Goal: Information Seeking & Learning: Learn about a topic

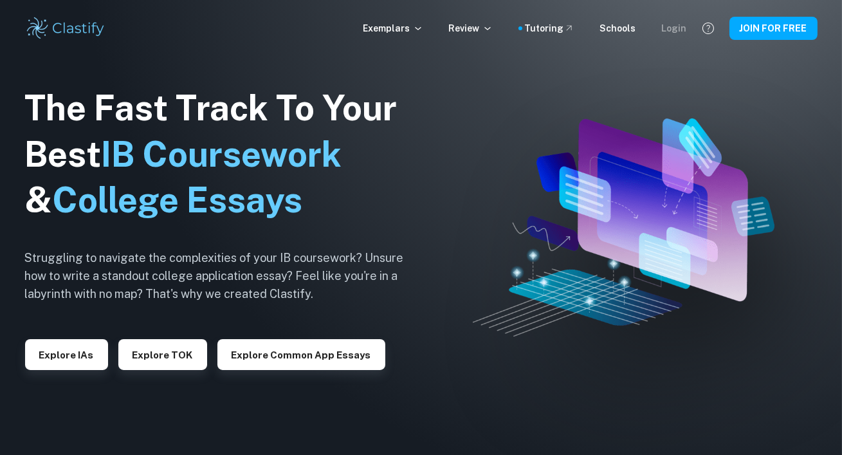
click at [676, 33] on div "Login" at bounding box center [674, 28] width 25 height 14
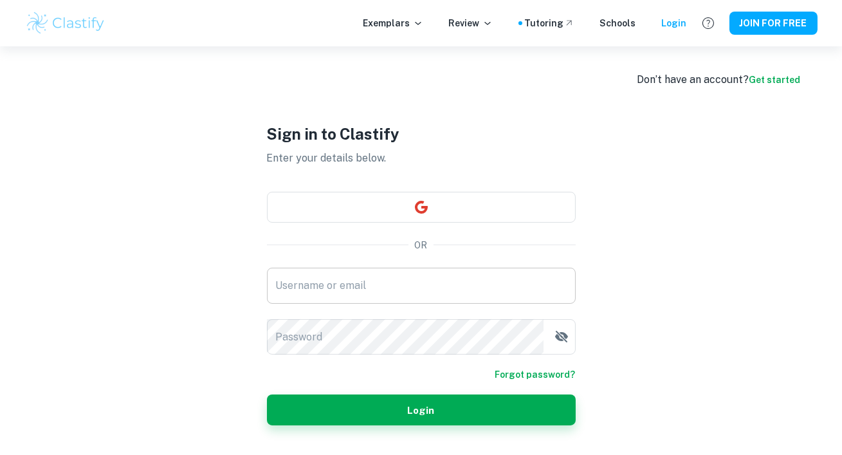
click at [397, 271] on input "Username or email" at bounding box center [421, 285] width 309 height 36
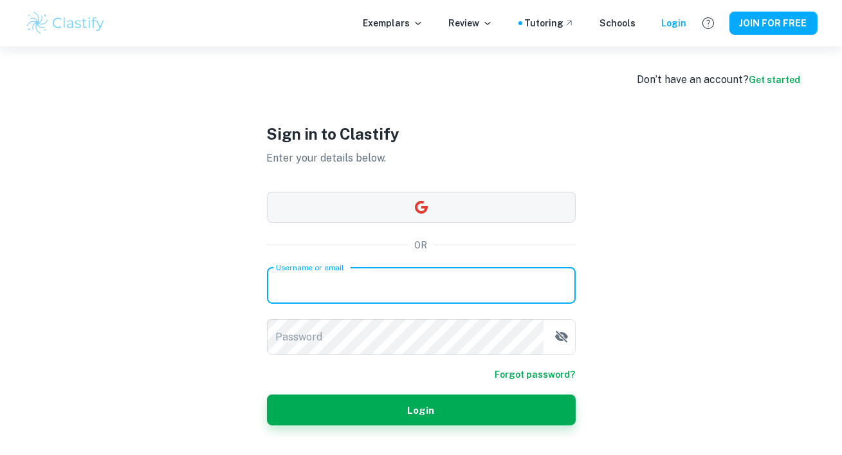
click at [433, 206] on button "button" at bounding box center [421, 207] width 309 height 31
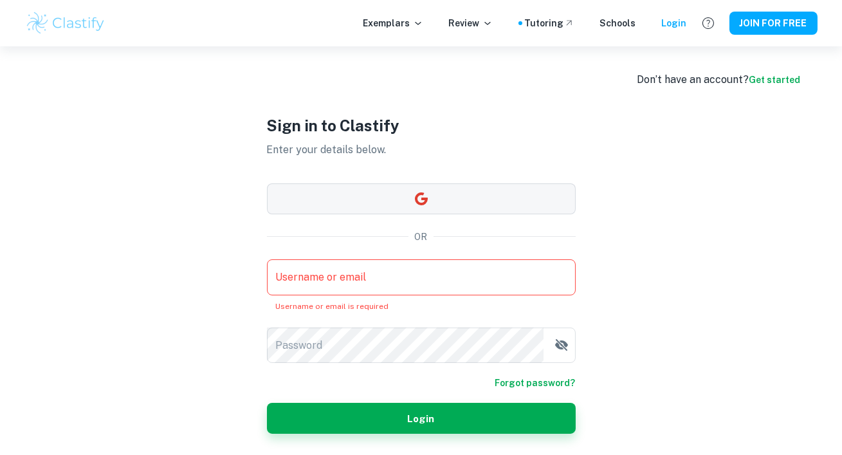
click at [390, 192] on button "button" at bounding box center [421, 198] width 309 height 31
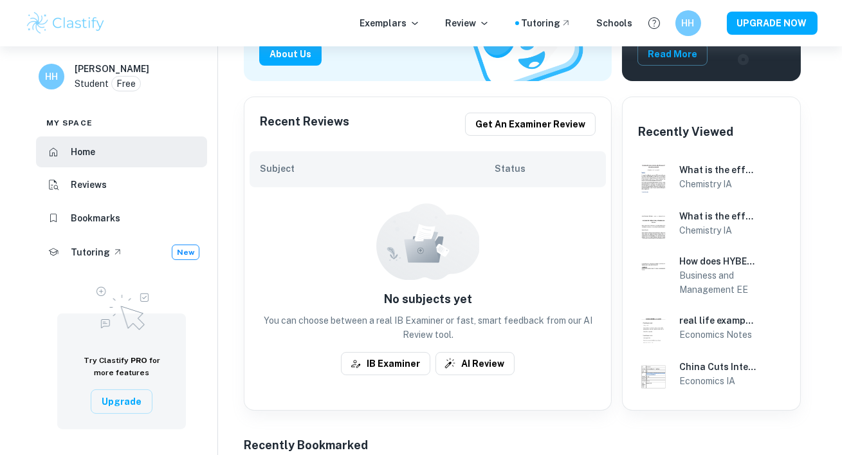
scroll to position [368, 0]
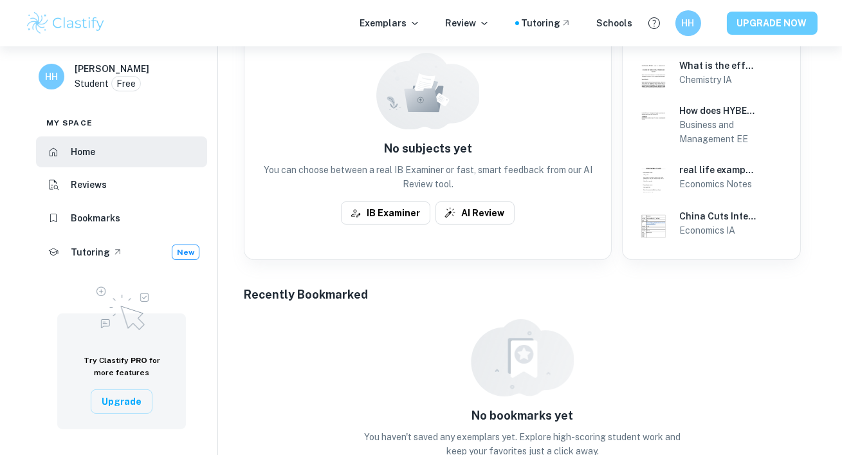
click at [737, 33] on button "UPGRADE NOW" at bounding box center [771, 23] width 91 height 23
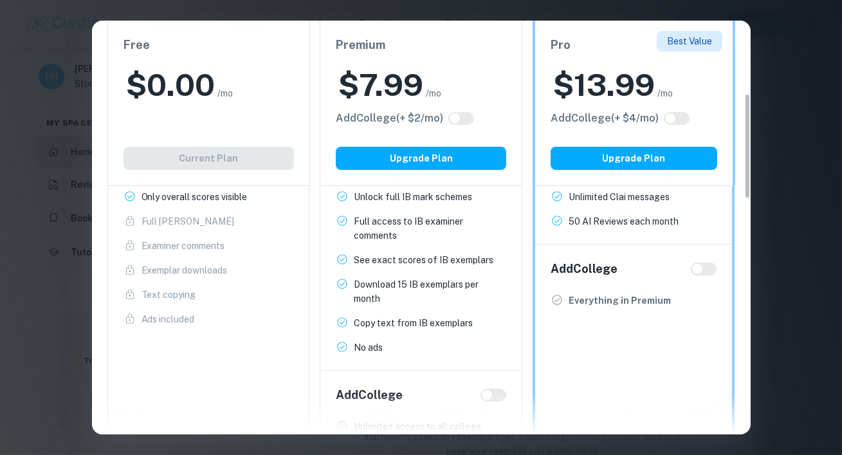
scroll to position [235, 0]
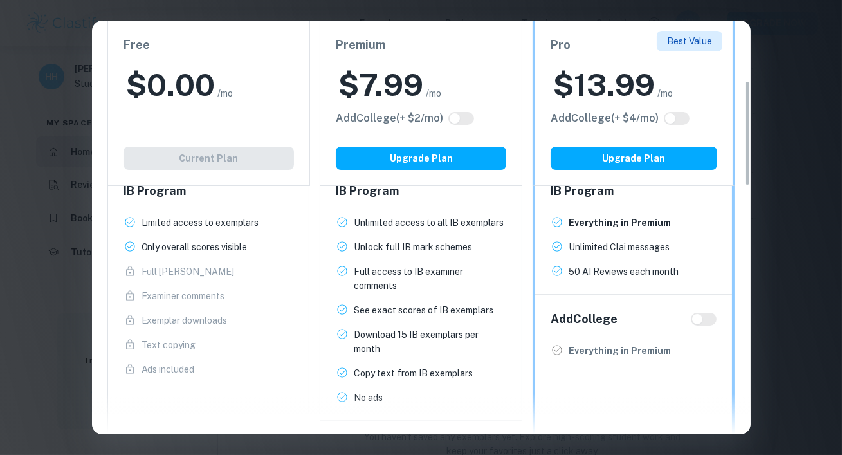
click at [703, 314] on input "checkbox" at bounding box center [696, 319] width 31 height 10
checkbox input "true"
click at [705, 316] on input "checkbox" at bounding box center [709, 319] width 31 height 10
checkbox input "false"
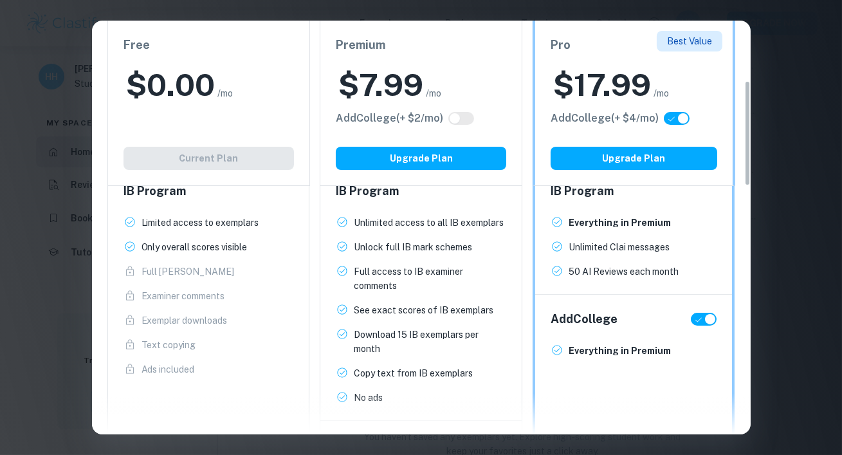
checkbox input "false"
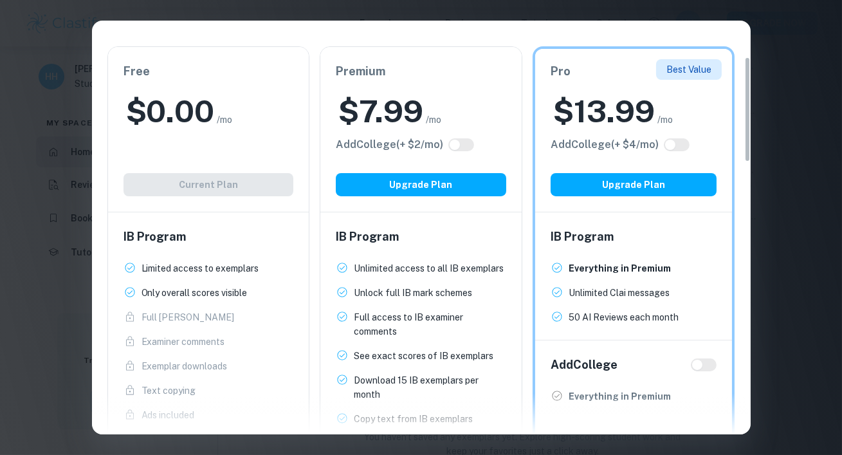
scroll to position [106, 0]
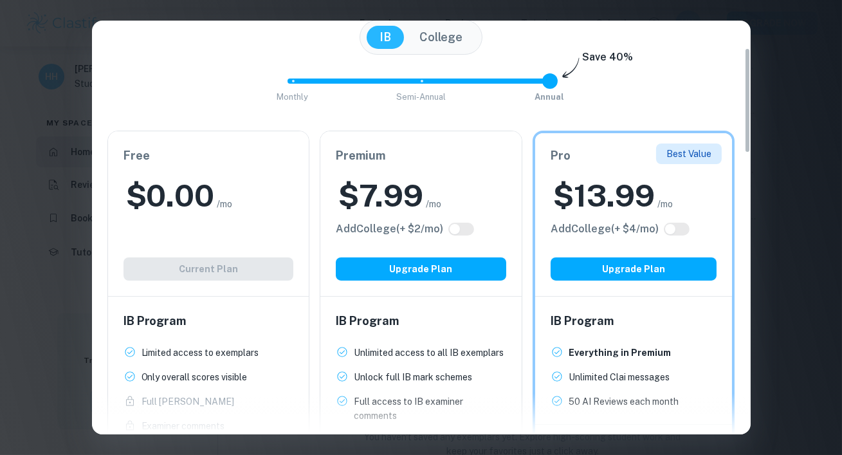
click at [736, 52] on div "Easily Ace Your IB Coursework & Crush College Essays. Get Clastify Premium Get …" at bounding box center [421, 363] width 658 height 833
click at [806, 76] on div "Easily Ace Your IB Coursework & Crush College Essays. Get Clastify Premium Get …" at bounding box center [421, 227] width 842 height 455
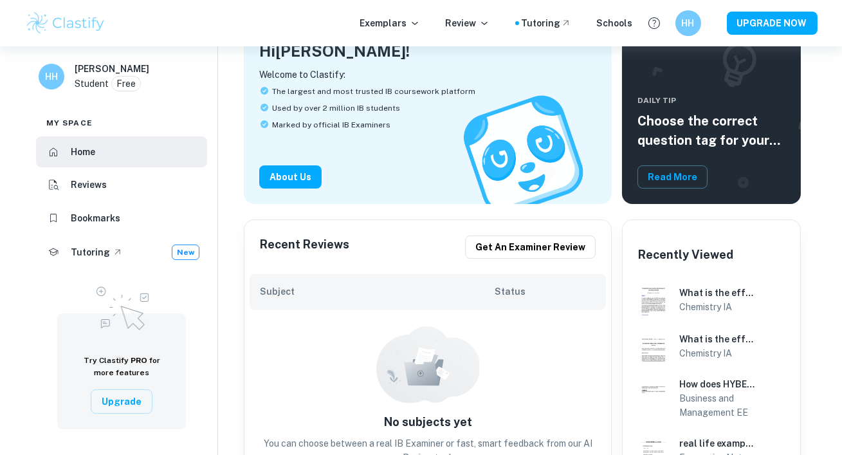
scroll to position [140, 0]
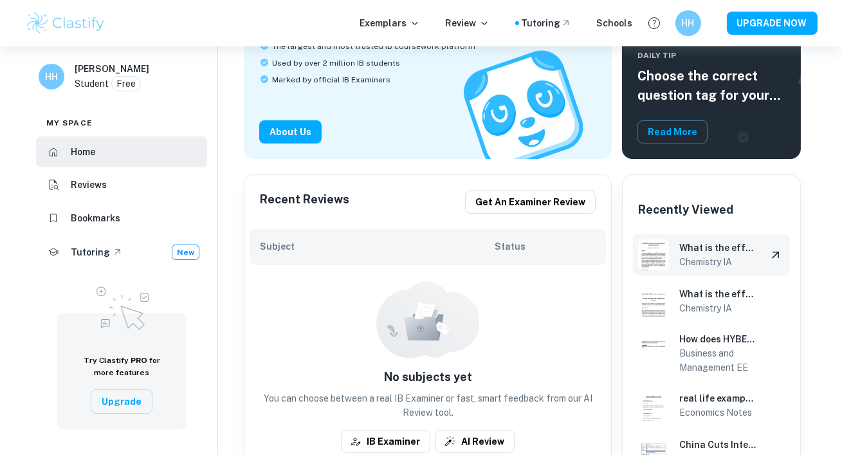
click at [689, 266] on h6 "Chemistry IA" at bounding box center [717, 262] width 77 height 14
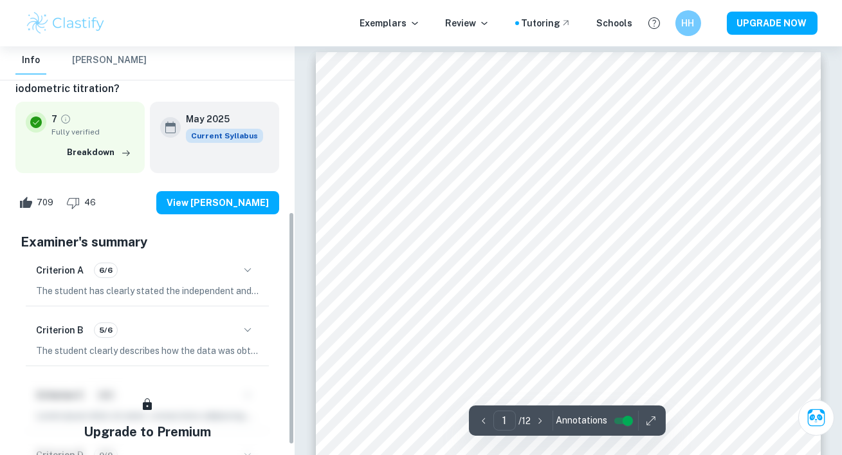
scroll to position [305, 0]
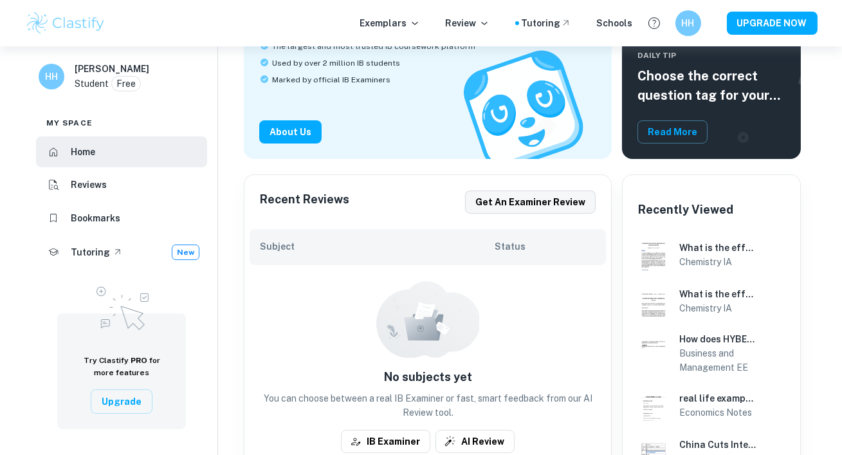
scroll to position [150, 0]
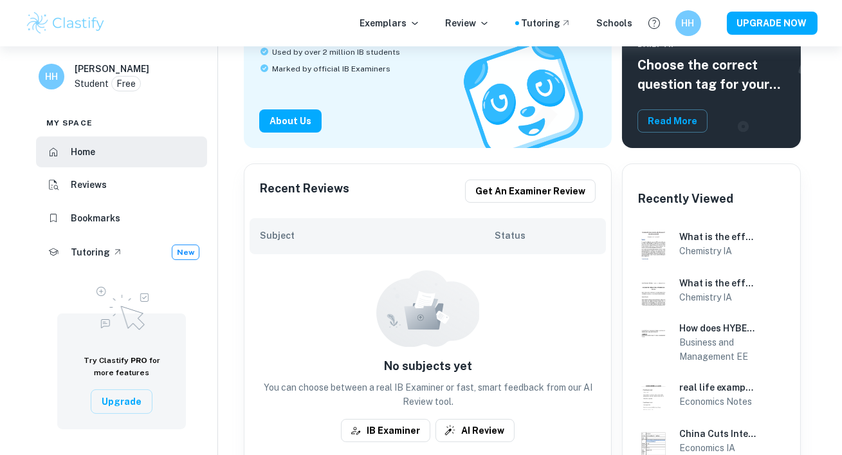
click at [537, 202] on div "Recent Reviews Get an examiner review" at bounding box center [427, 191] width 366 height 54
click at [528, 188] on button "Get an examiner review" at bounding box center [530, 190] width 131 height 23
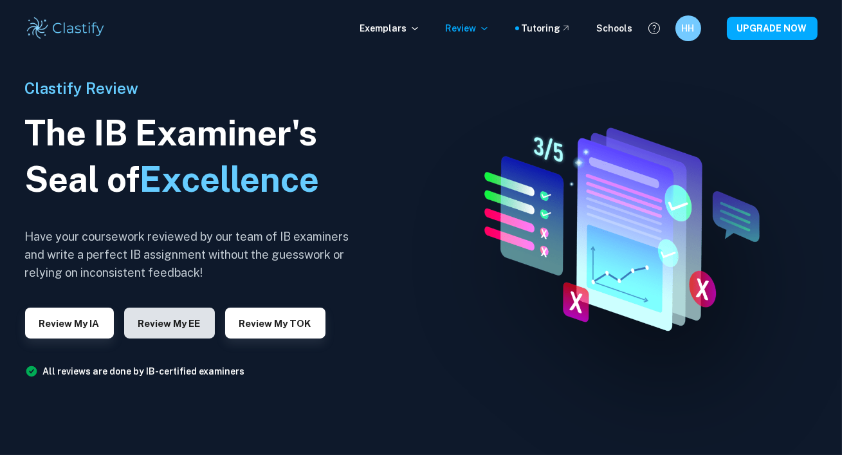
click at [156, 324] on button "Review my EE" at bounding box center [169, 322] width 91 height 31
click at [693, 29] on h6 "HH" at bounding box center [687, 28] width 15 height 14
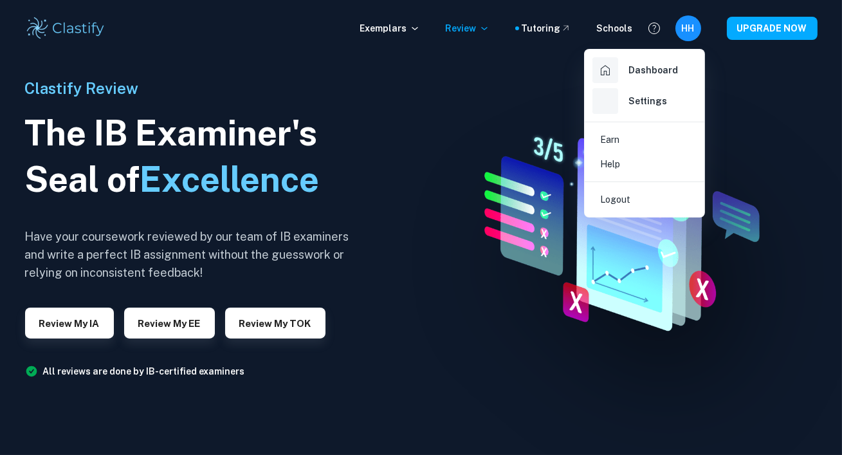
click at [748, 28] on div at bounding box center [421, 227] width 842 height 455
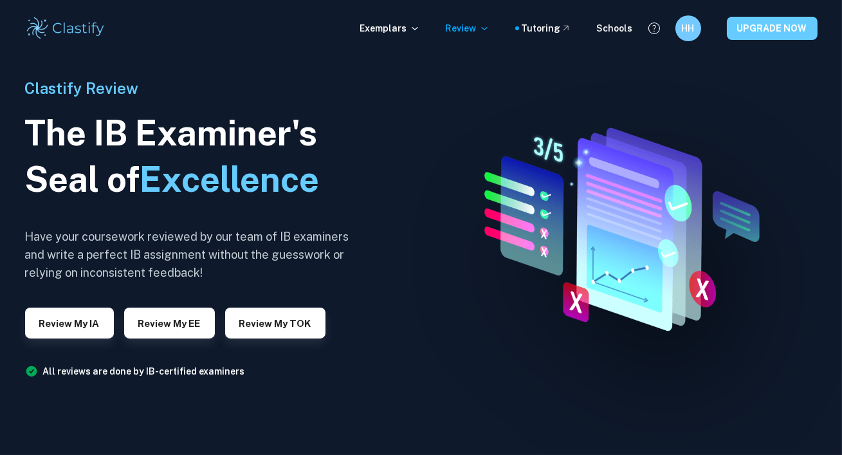
click at [766, 37] on button "UPGRADE NOW" at bounding box center [771, 28] width 91 height 23
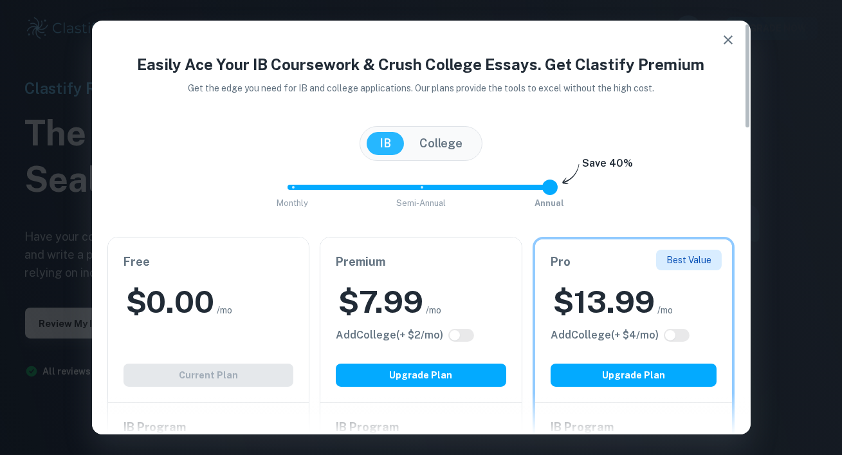
scroll to position [148, 0]
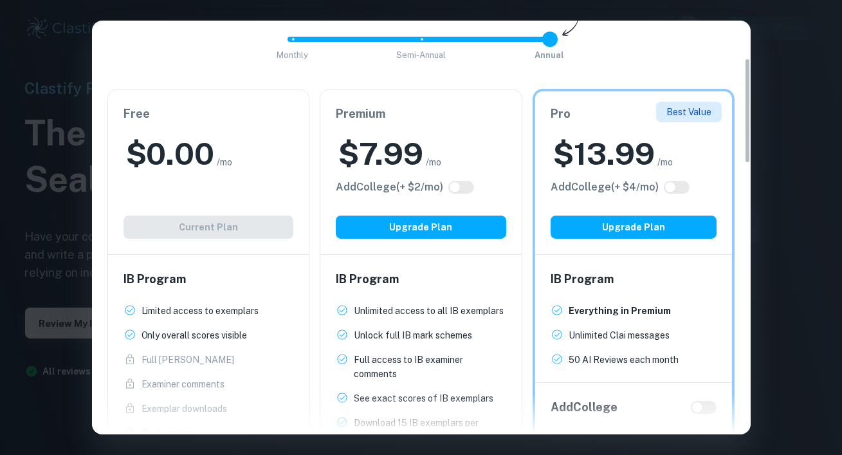
click at [630, 309] on p "Everything in Premium" at bounding box center [619, 310] width 102 height 14
click at [631, 332] on p "Unlimited Clai messages" at bounding box center [618, 335] width 101 height 14
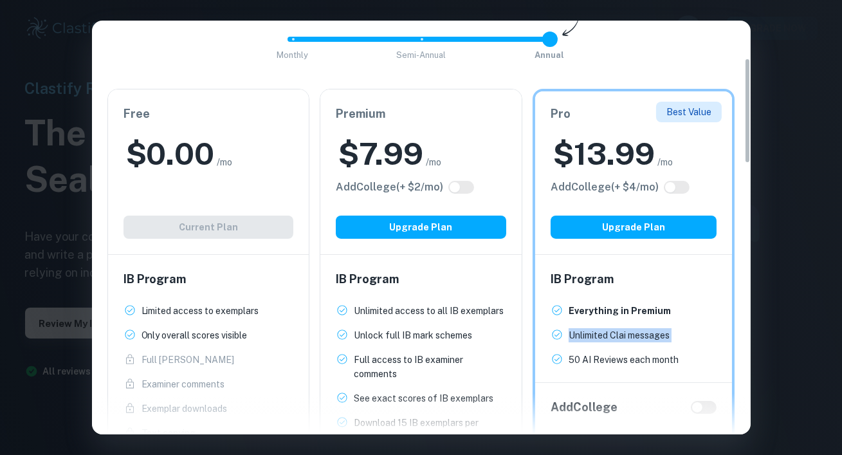
click at [631, 332] on p "Unlimited Clai messages" at bounding box center [618, 335] width 101 height 14
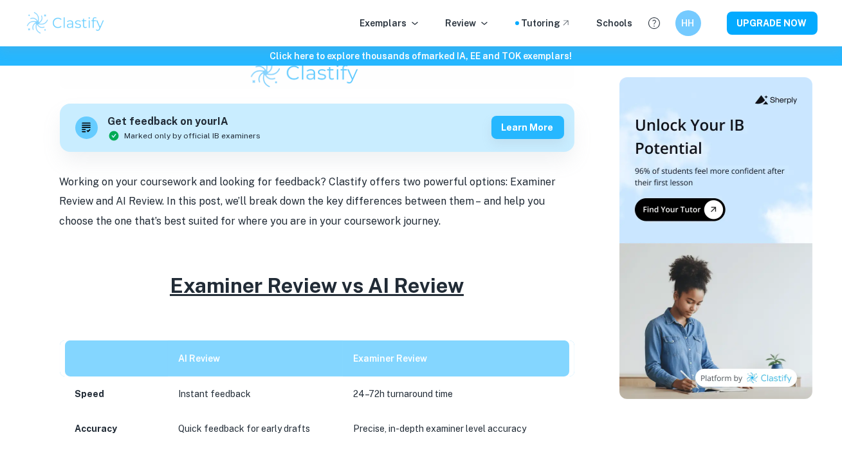
scroll to position [262, 0]
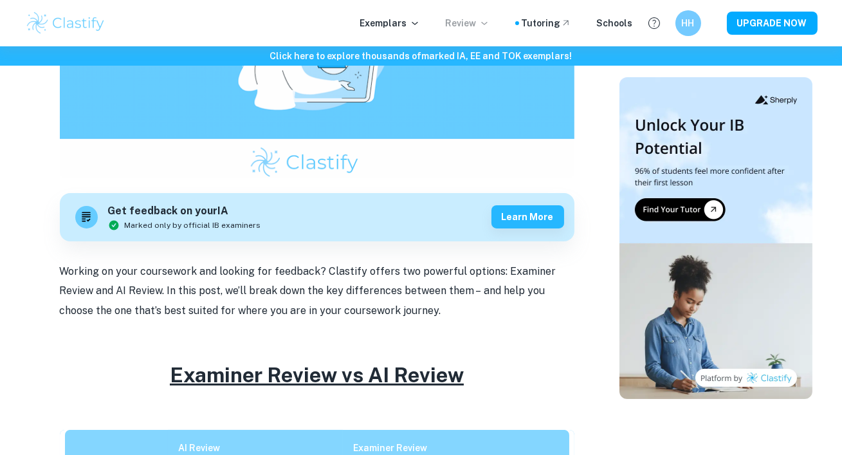
click at [472, 24] on p "Review" at bounding box center [468, 23] width 44 height 14
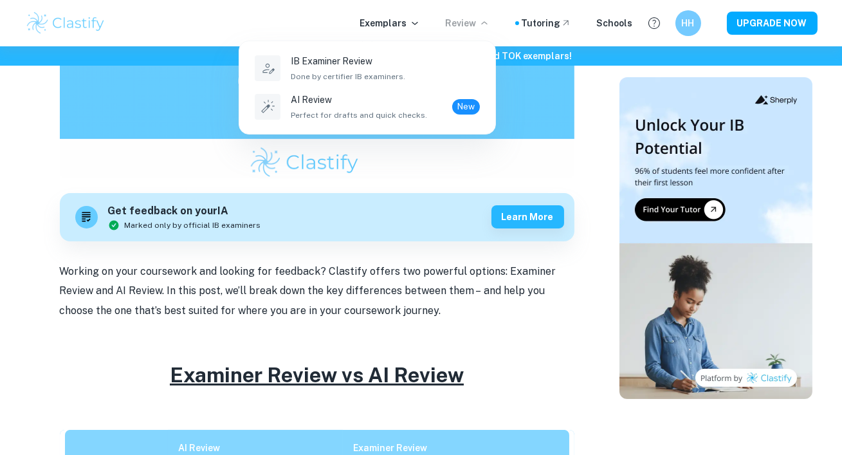
click at [376, 107] on div "AI Review Perfect for drafts and quick checks." at bounding box center [359, 107] width 136 height 28
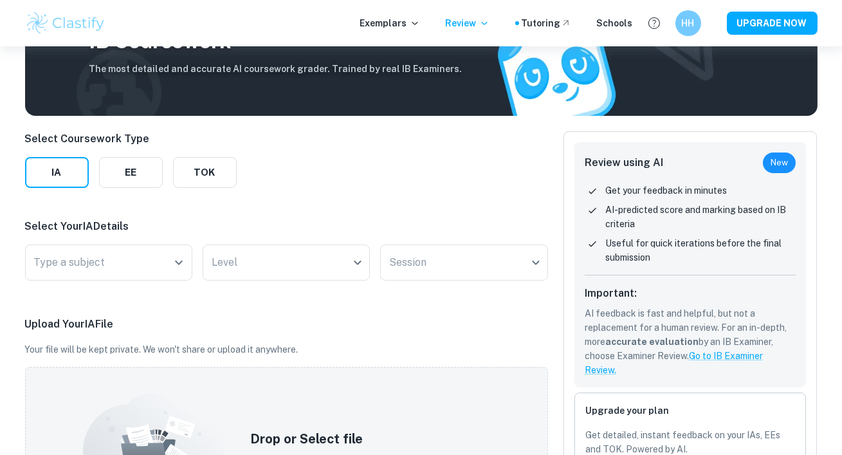
scroll to position [185, 0]
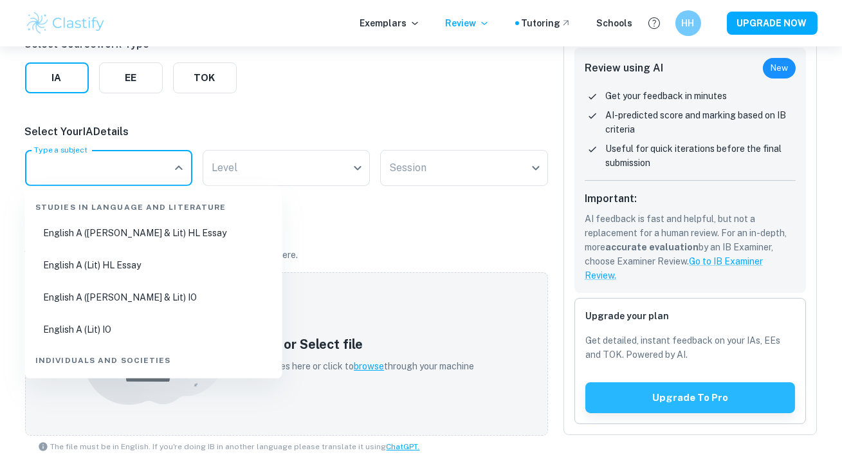
click at [165, 163] on input "Type a subject" at bounding box center [99, 168] width 136 height 24
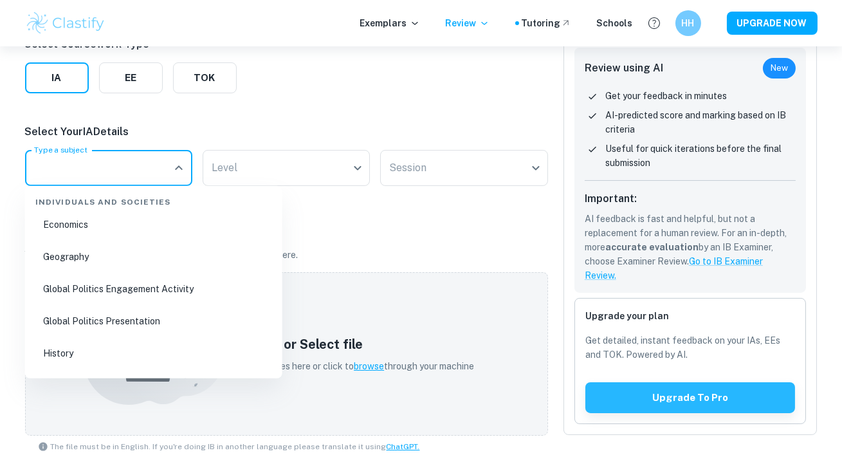
scroll to position [235, 0]
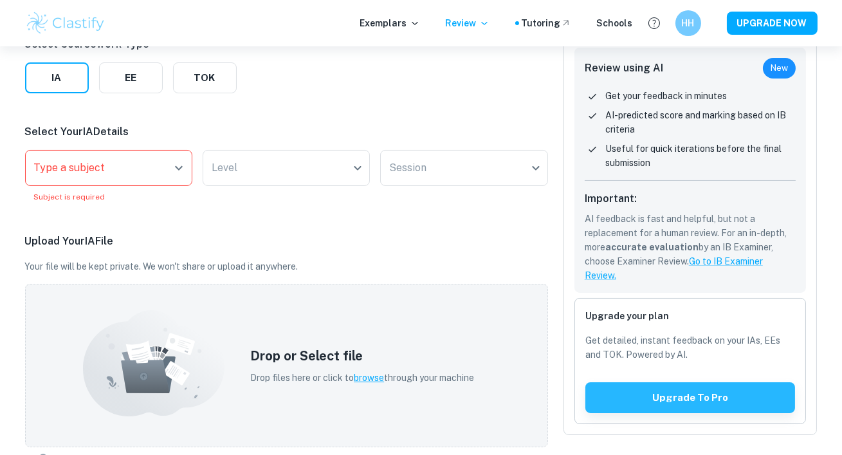
click at [372, 257] on div "Upload Your IA File Your file will be kept private. We won't share or upload it…" at bounding box center [286, 350] width 523 height 235
click at [138, 99] on div "Select Coursework Type IA EE TOK Select Your IA Details Type a subject Type a s…" at bounding box center [286, 356] width 523 height 638
click at [129, 89] on button "EE" at bounding box center [131, 77] width 64 height 31
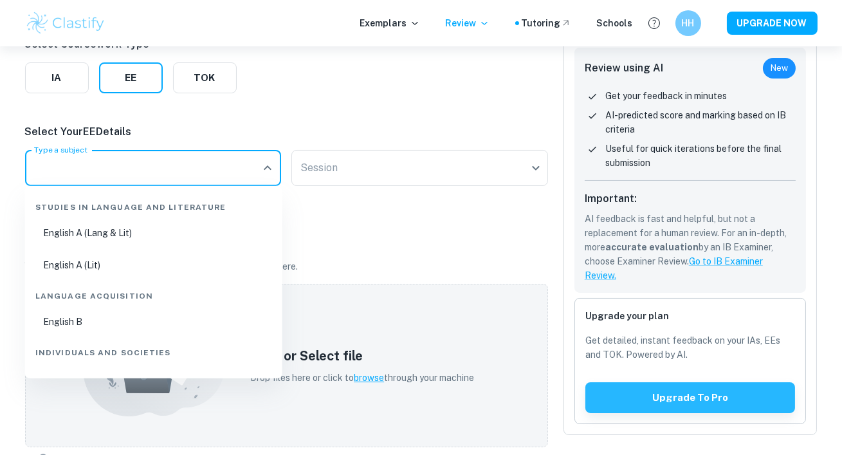
click at [150, 179] on input "Type a subject" at bounding box center [144, 168] width 226 height 24
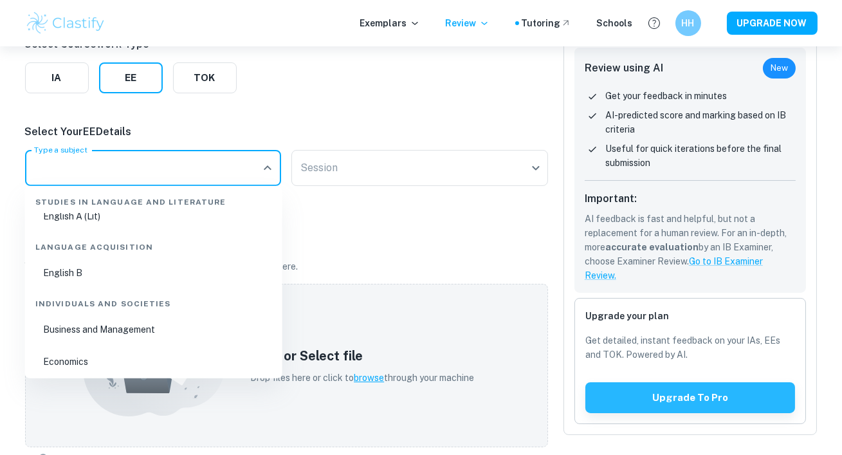
scroll to position [89, 0]
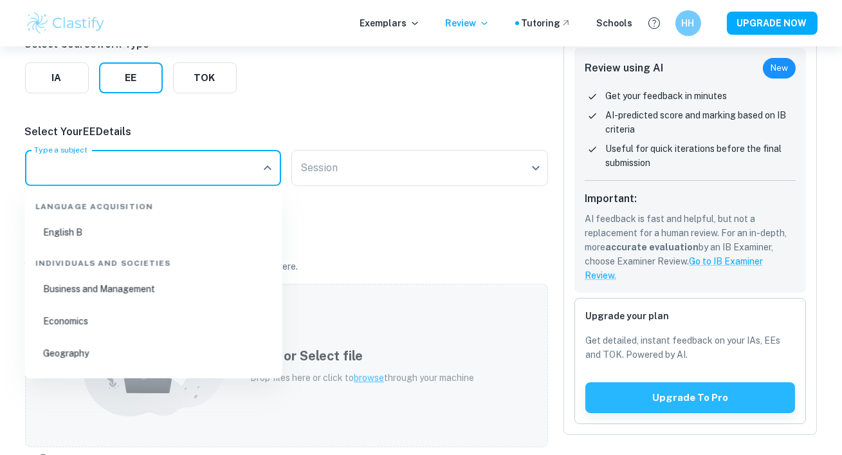
click at [163, 290] on li "Business and Management" at bounding box center [153, 289] width 247 height 30
type input "Business and Management"
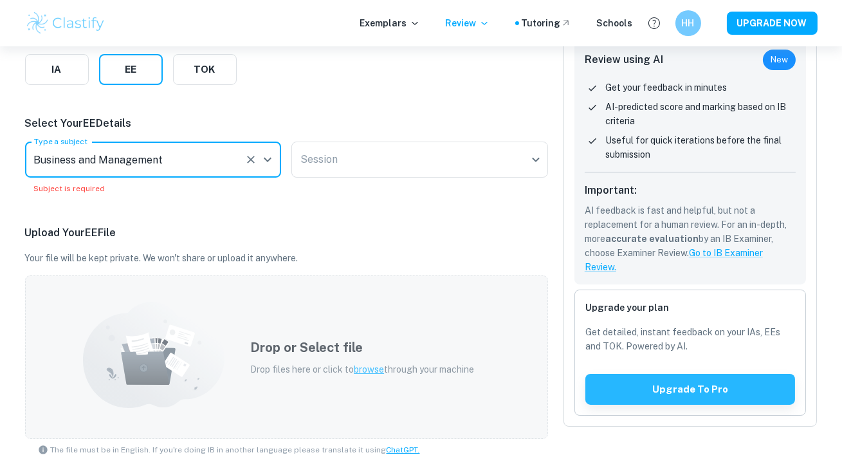
scroll to position [138, 0]
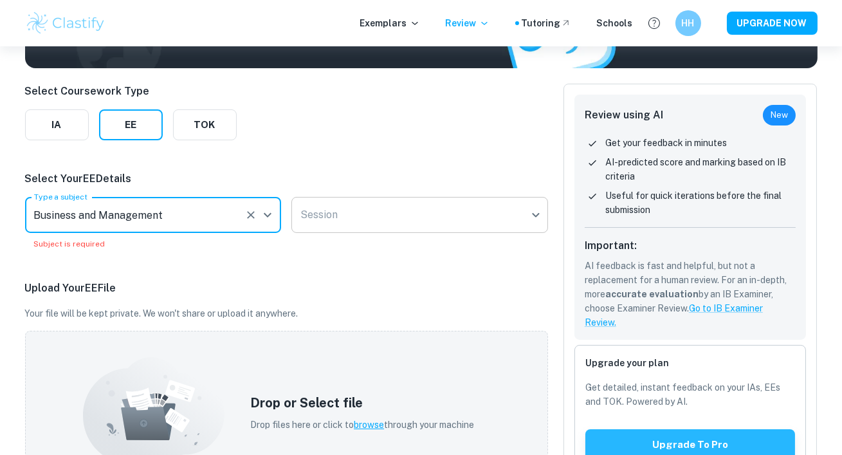
click at [409, 208] on body "We value your privacy We use cookies to enhance your browsing experience, serve…" at bounding box center [421, 136] width 842 height 455
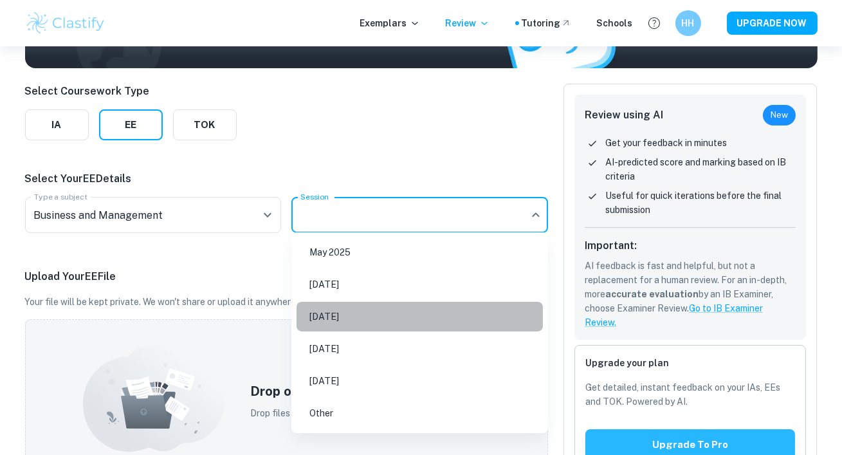
click at [419, 316] on li "May 2026" at bounding box center [419, 317] width 246 height 30
type input "M26"
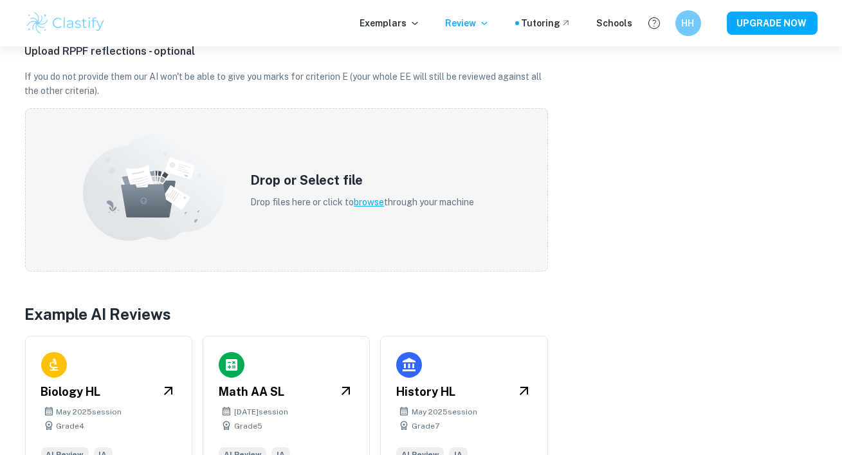
scroll to position [665, 0]
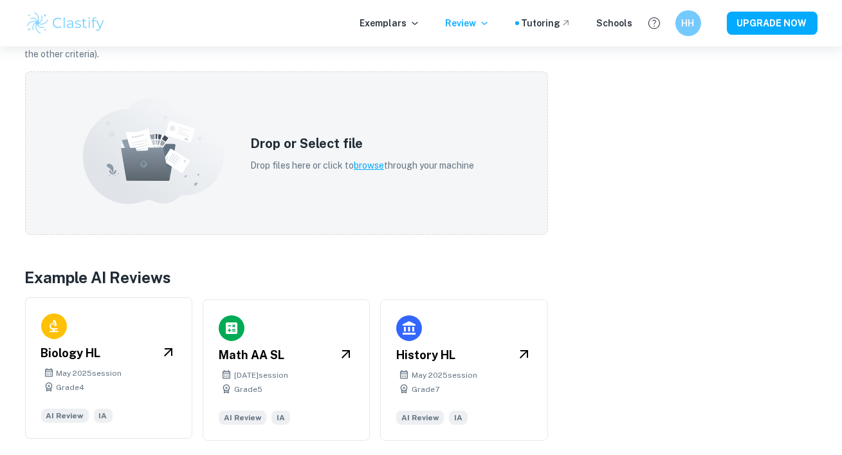
click at [165, 342] on div "Biology HL May 2025 session Grade 4 AI Review IA" at bounding box center [108, 367] width 167 height 141
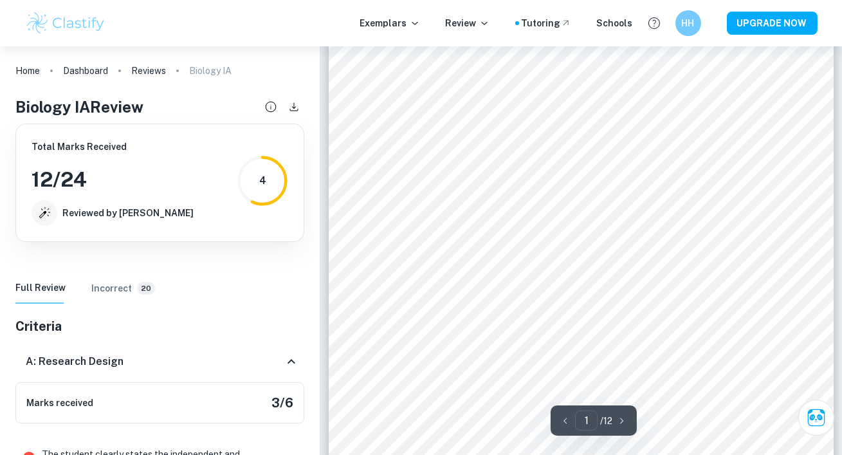
scroll to position [138, 0]
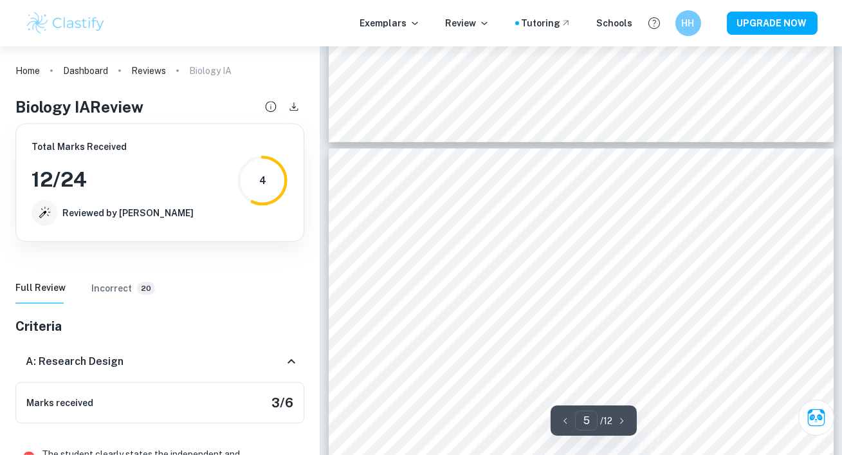
type input "4"
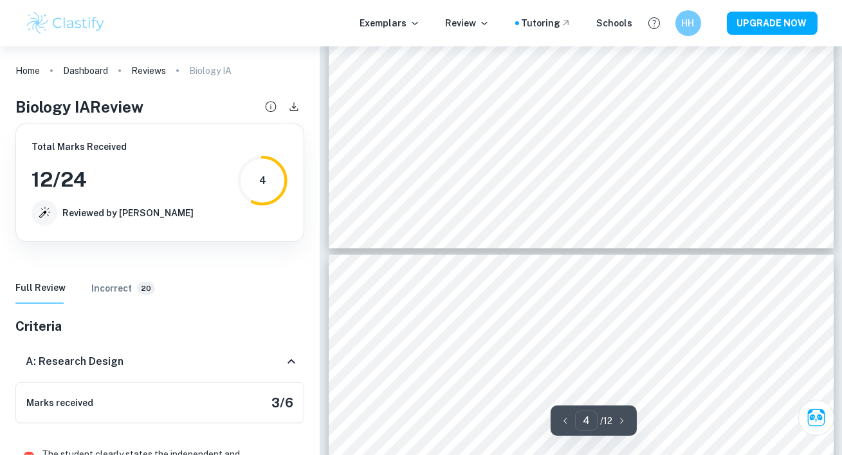
scroll to position [2193, 0]
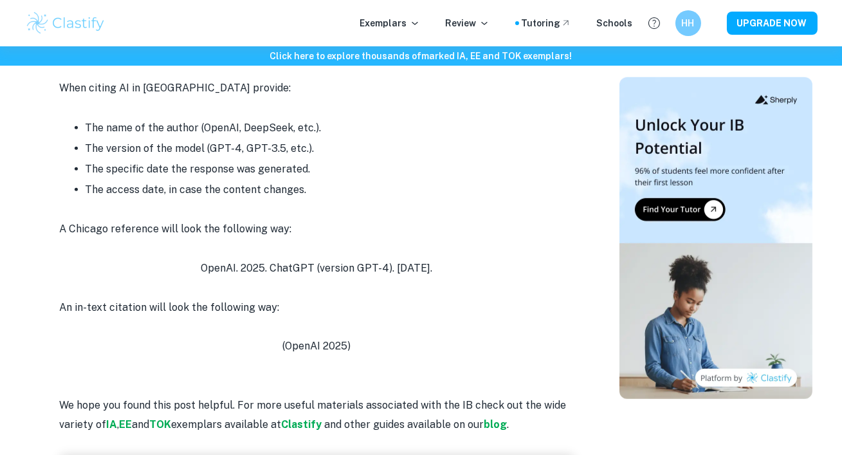
scroll to position [2031, 0]
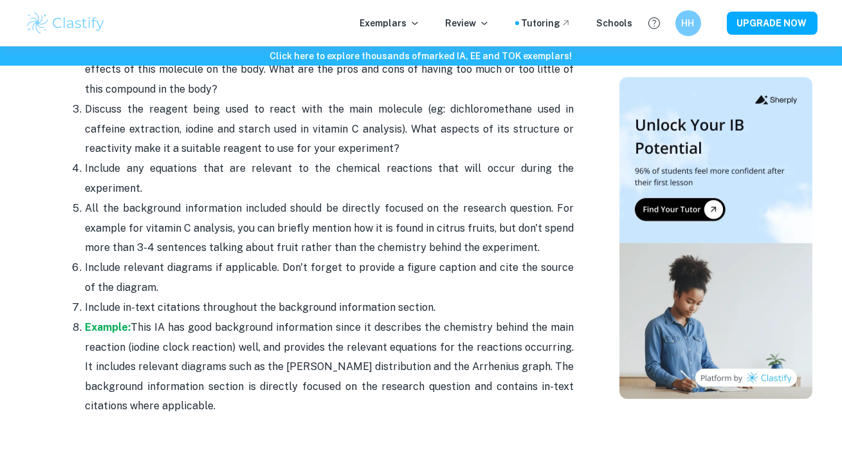
scroll to position [1837, 0]
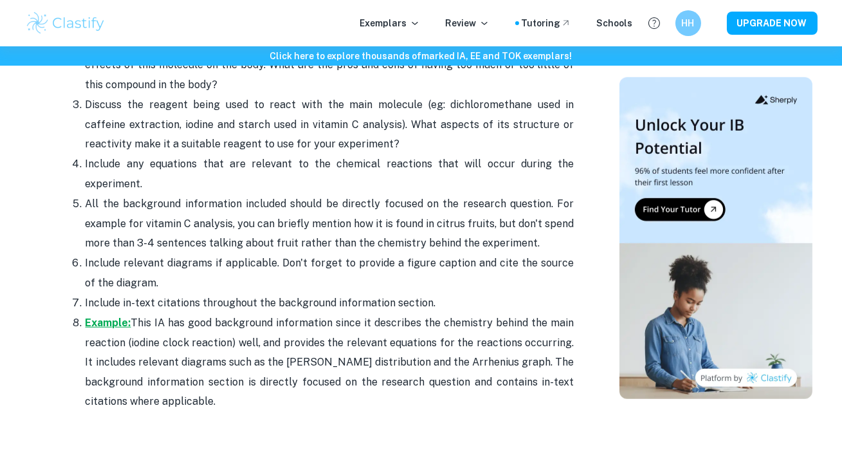
click at [111, 320] on strong "Example:" at bounding box center [109, 322] width 46 height 12
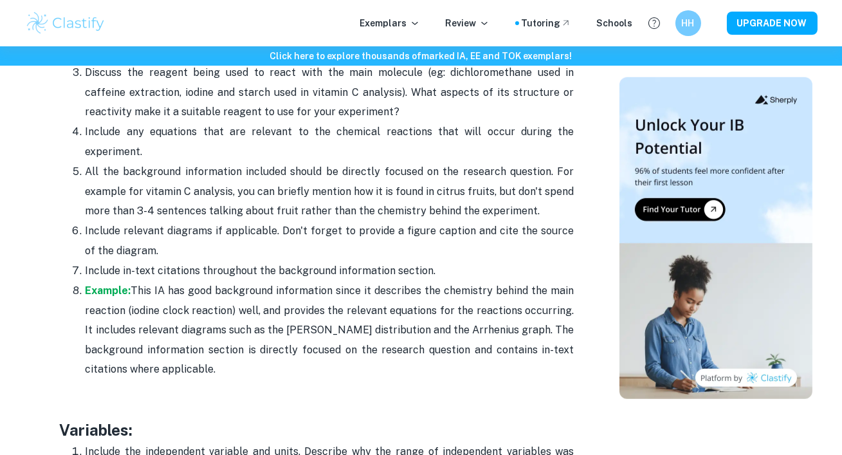
scroll to position [1854, 0]
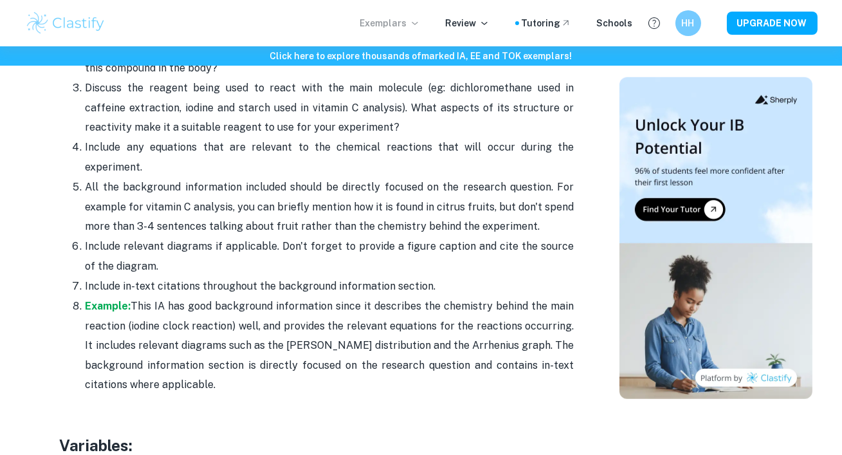
click at [395, 17] on p "Exemplars" at bounding box center [390, 23] width 60 height 14
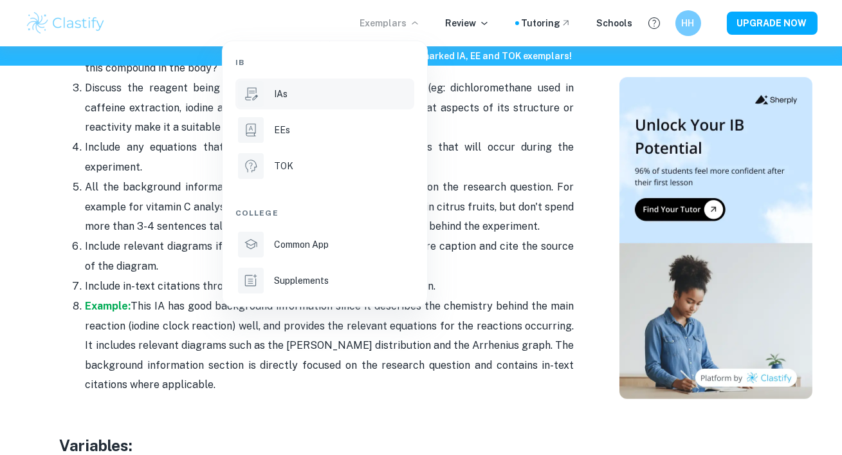
click at [327, 88] on div "IAs" at bounding box center [343, 94] width 138 height 14
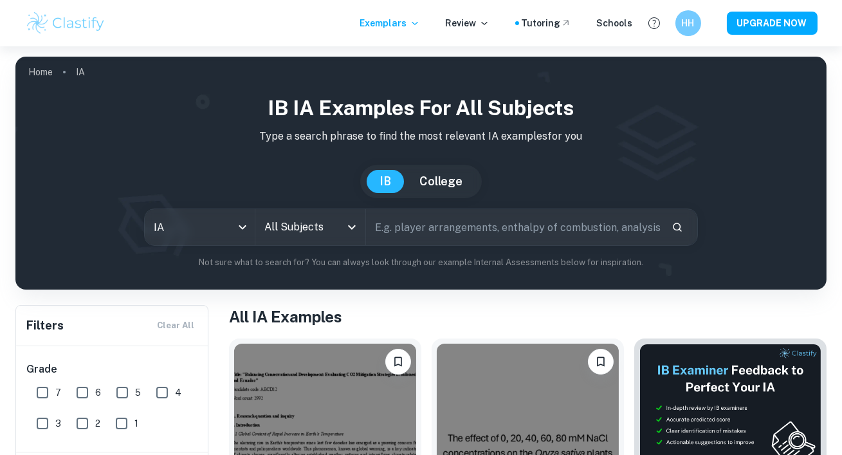
click at [404, 221] on input "text" at bounding box center [513, 227] width 295 height 36
type input "limonene"
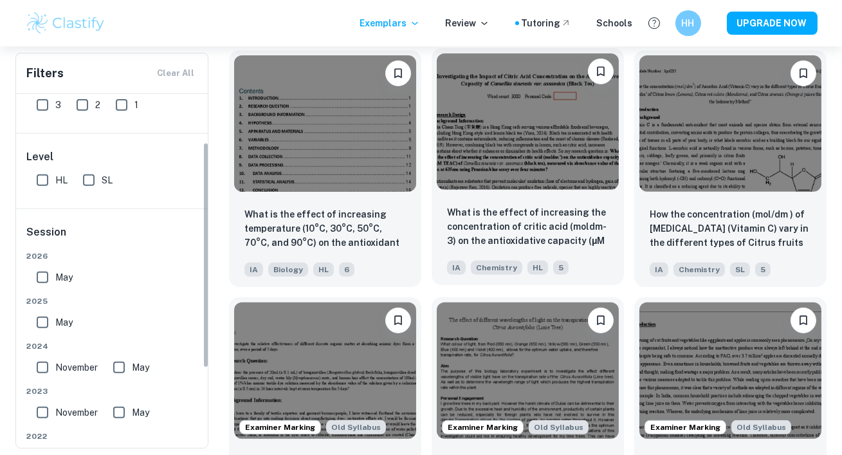
scroll to position [76, 0]
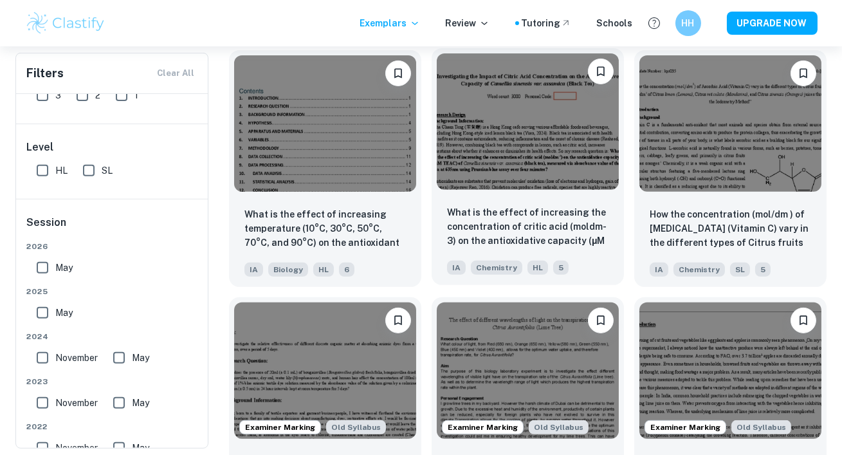
click at [525, 102] on img at bounding box center [528, 121] width 182 height 136
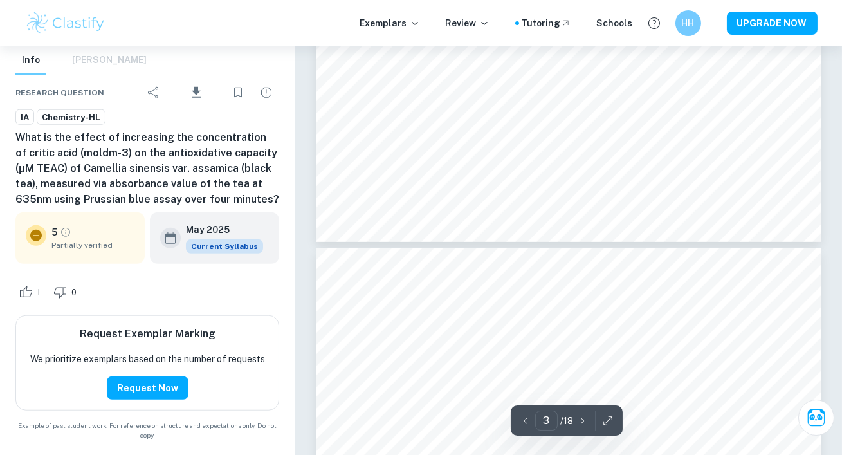
scroll to position [2132, 0]
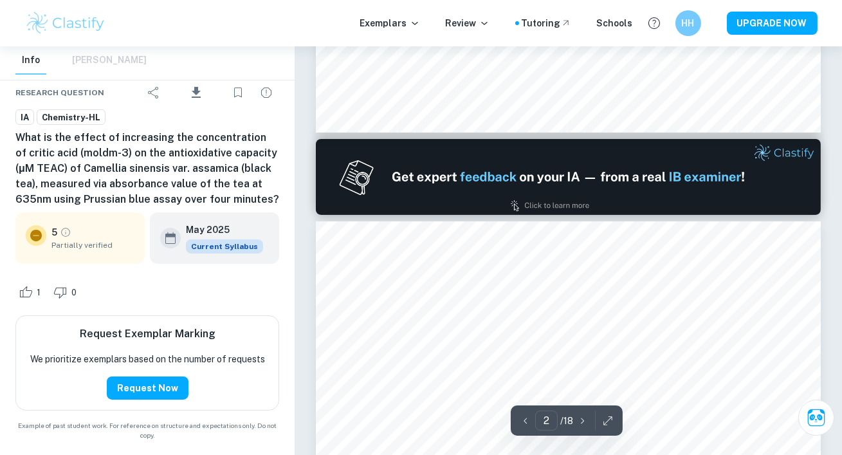
type input "1"
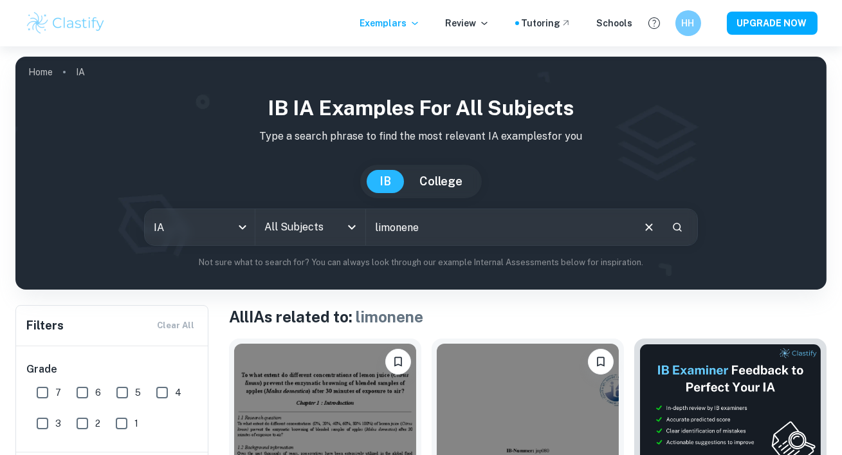
click at [276, 237] on input "All Subjects" at bounding box center [300, 227] width 79 height 24
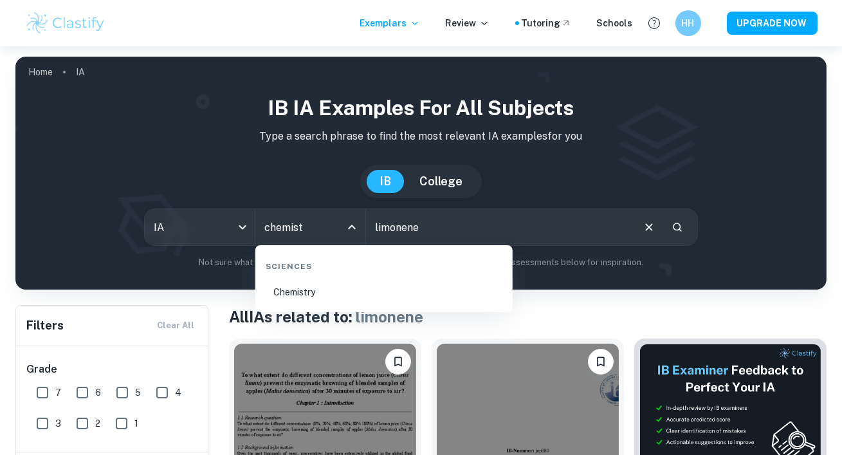
click at [321, 284] on li "Chemistry" at bounding box center [383, 292] width 247 height 30
type input "Chemistry"
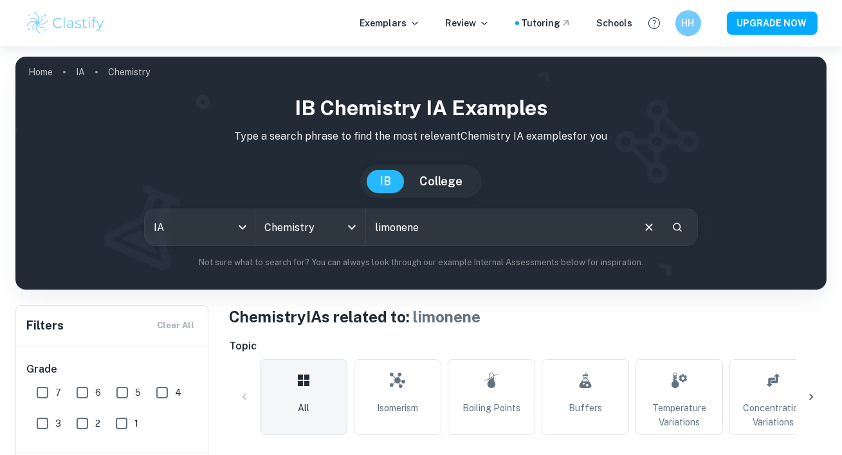
scroll to position [411, 0]
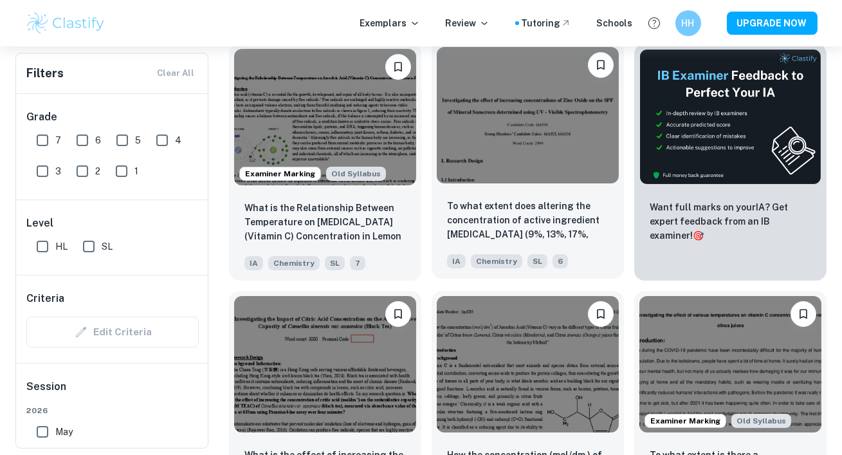
click at [542, 195] on div "To what extent does altering the concentration of active ingredient Zinc oxide …" at bounding box center [527, 233] width 192 height 90
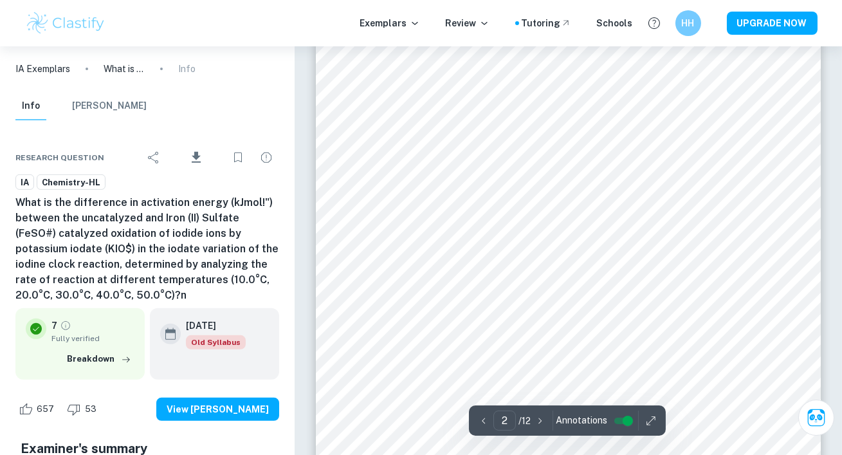
scroll to position [1131, 0]
type input "1"
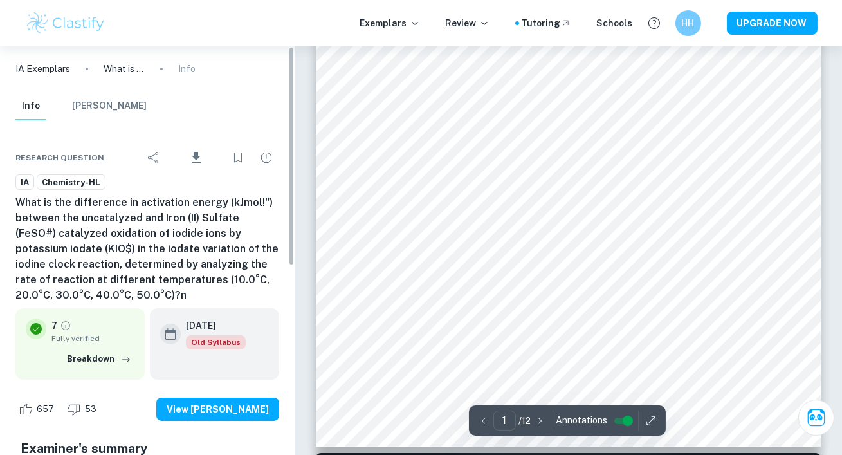
drag, startPoint x: 44, startPoint y: 26, endPoint x: 85, endPoint y: 27, distance: 40.5
click at [44, 26] on img at bounding box center [66, 23] width 82 height 26
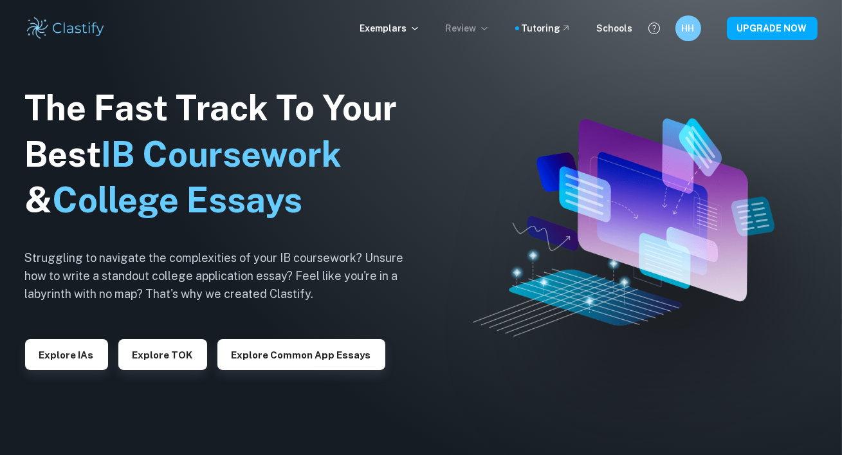
click at [486, 28] on icon at bounding box center [484, 28] width 10 height 10
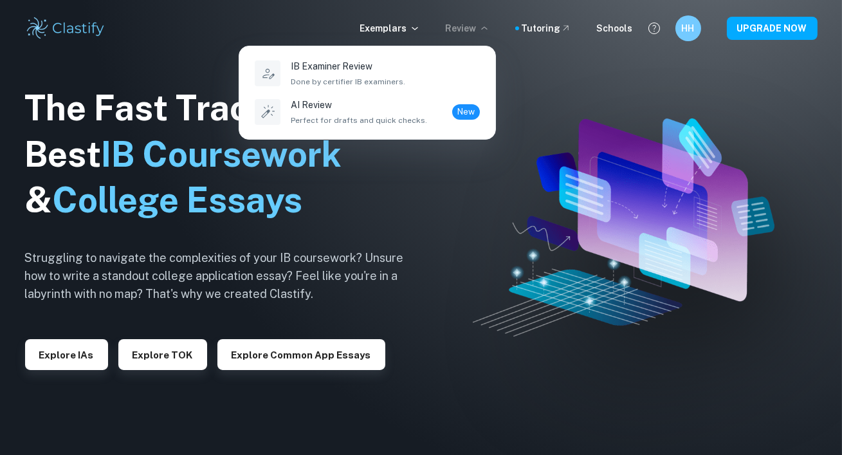
click at [392, 25] on div at bounding box center [421, 227] width 842 height 455
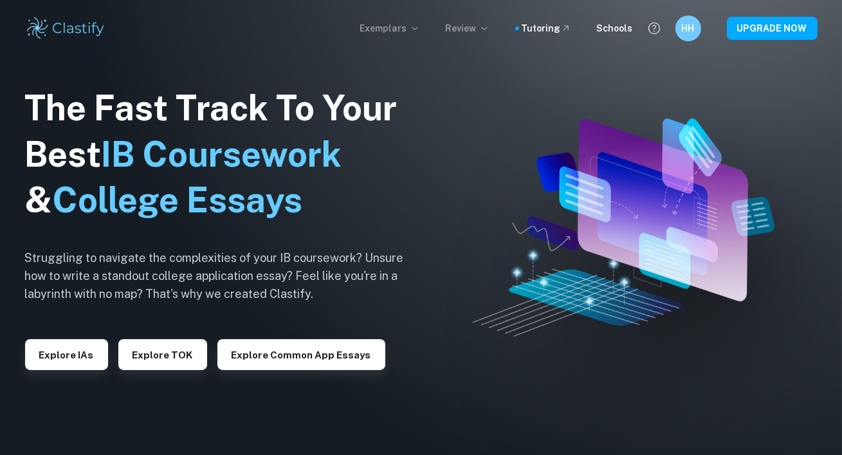
click at [391, 26] on p "Exemplars" at bounding box center [390, 28] width 60 height 14
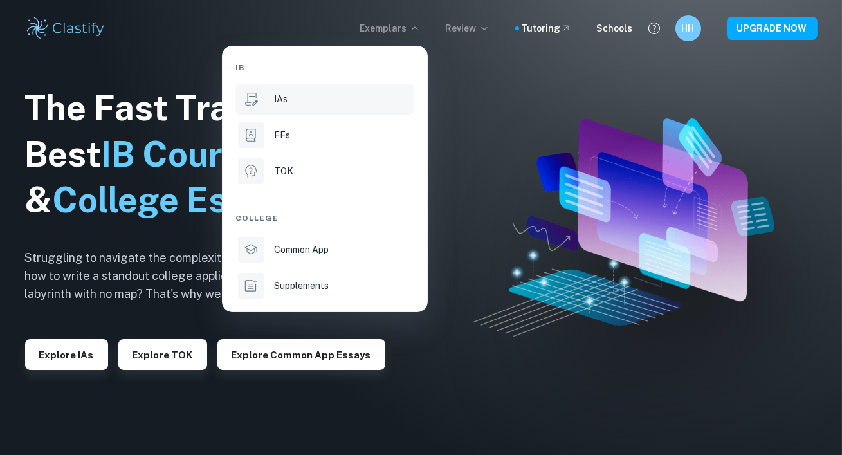
click at [355, 109] on li "IAs" at bounding box center [324, 99] width 179 height 31
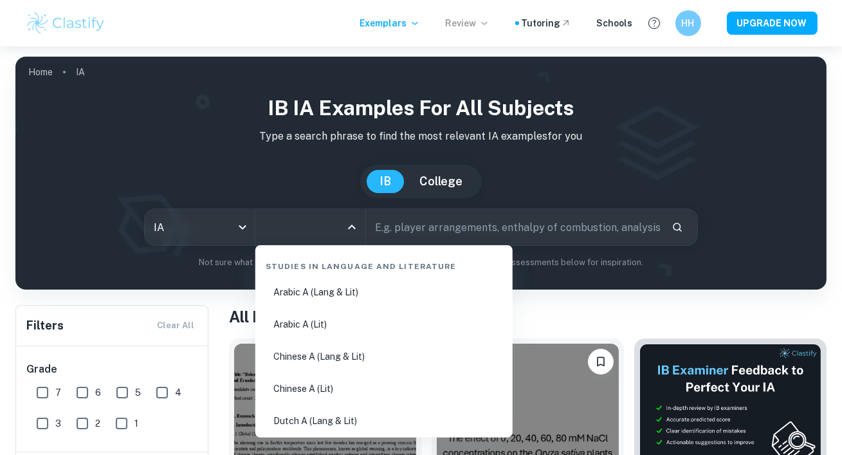
click at [293, 236] on input "All Subjects" at bounding box center [300, 227] width 79 height 24
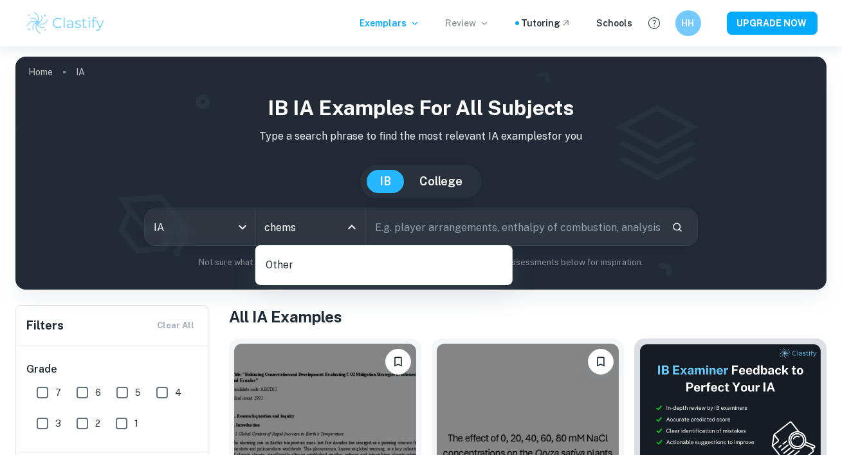
type input "chem"
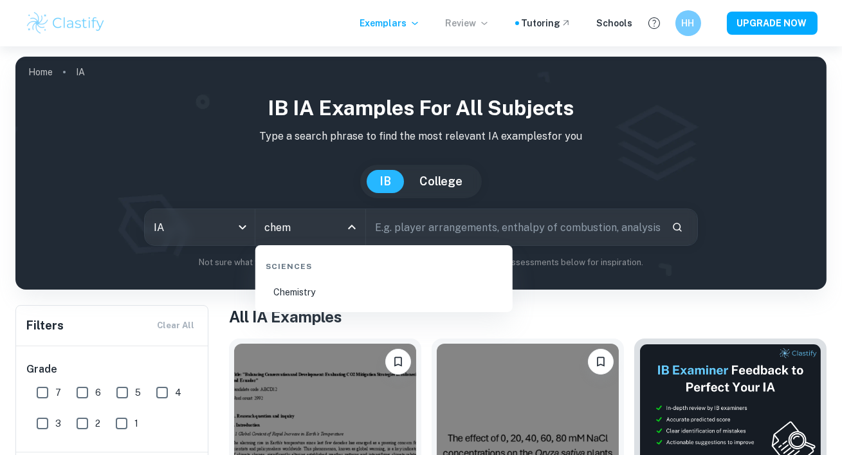
click at [354, 277] on li "Chemistry" at bounding box center [383, 292] width 247 height 30
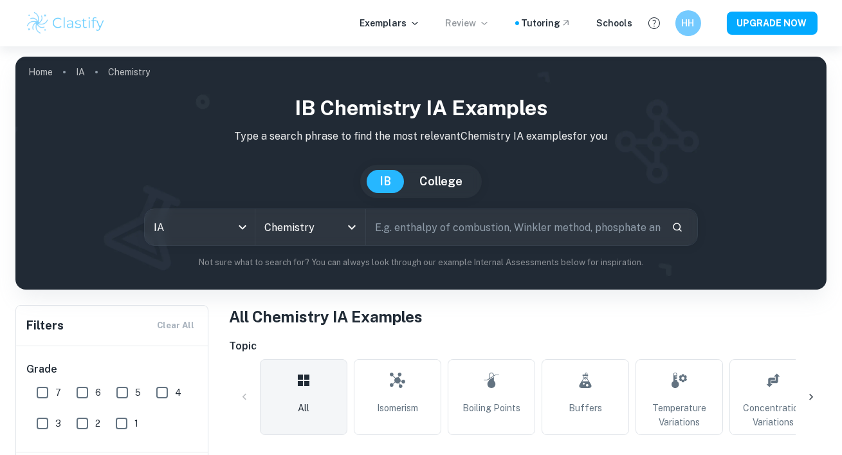
click at [434, 237] on input "text" at bounding box center [513, 227] width 295 height 36
type input "steam distillation"
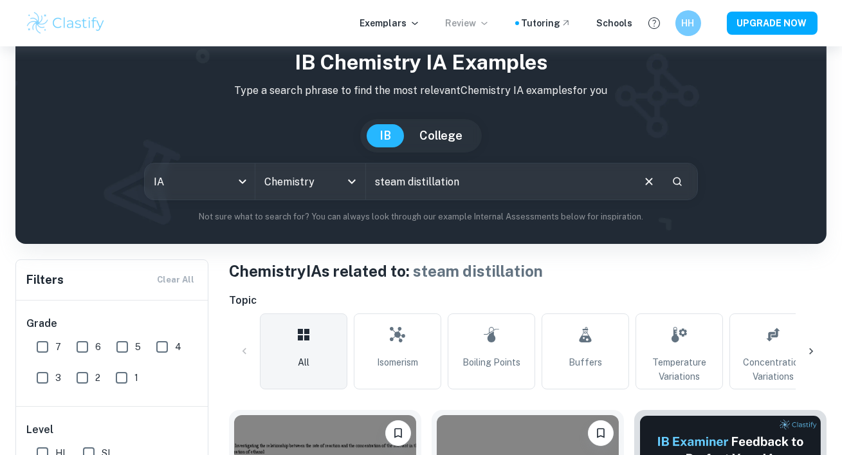
scroll to position [414, 0]
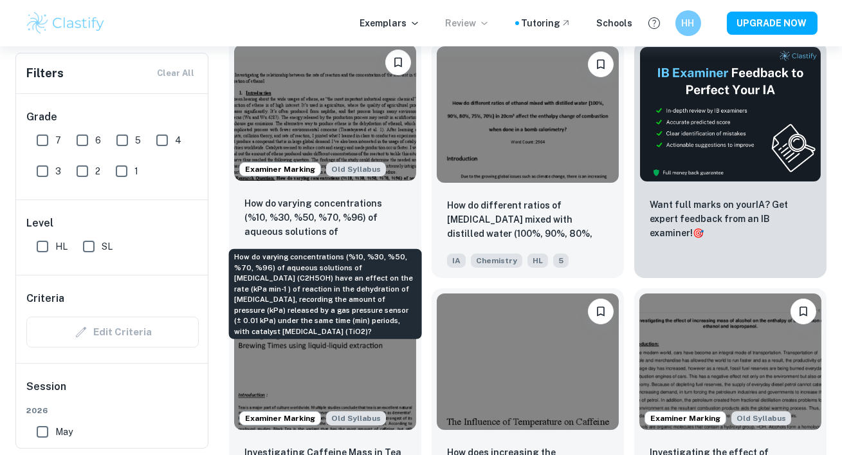
click at [385, 224] on p "How do varying concentrations (%10, %30, %50, %70, %96) of aqueous solutions of…" at bounding box center [324, 218] width 161 height 44
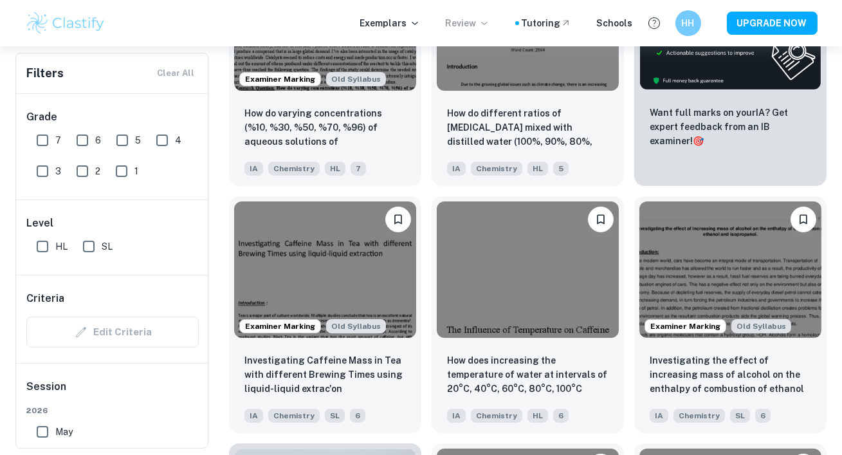
scroll to position [334, 0]
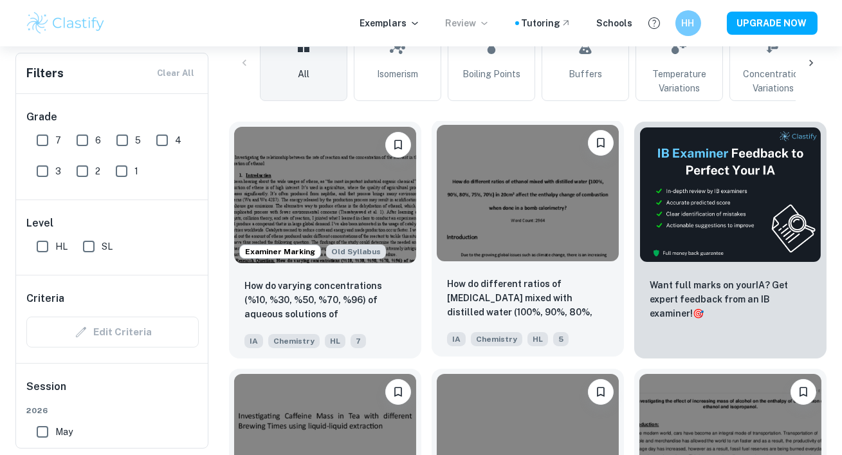
click at [494, 207] on img at bounding box center [528, 193] width 182 height 136
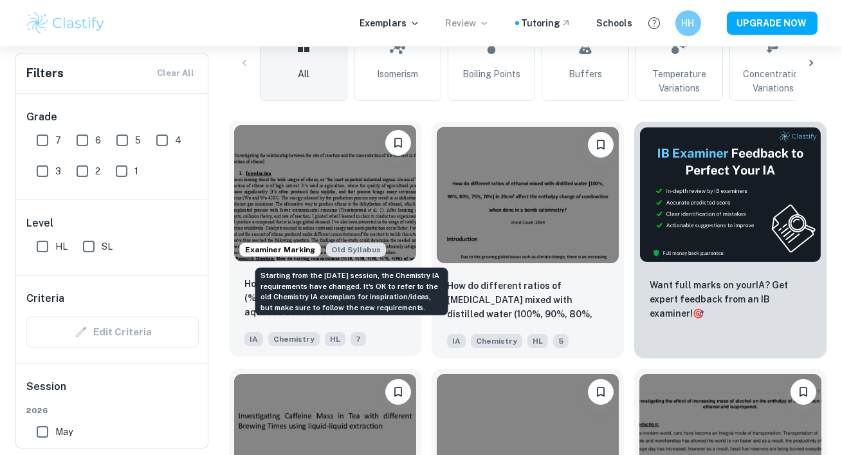
scroll to position [533, 0]
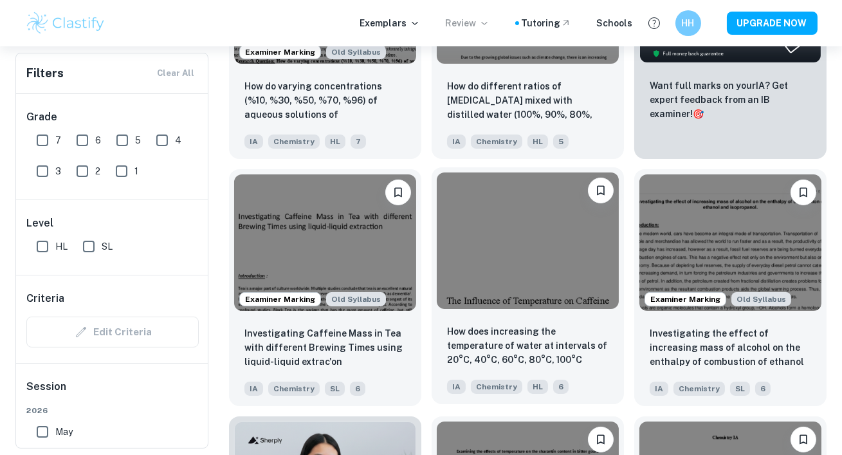
click at [501, 251] on img at bounding box center [528, 240] width 182 height 136
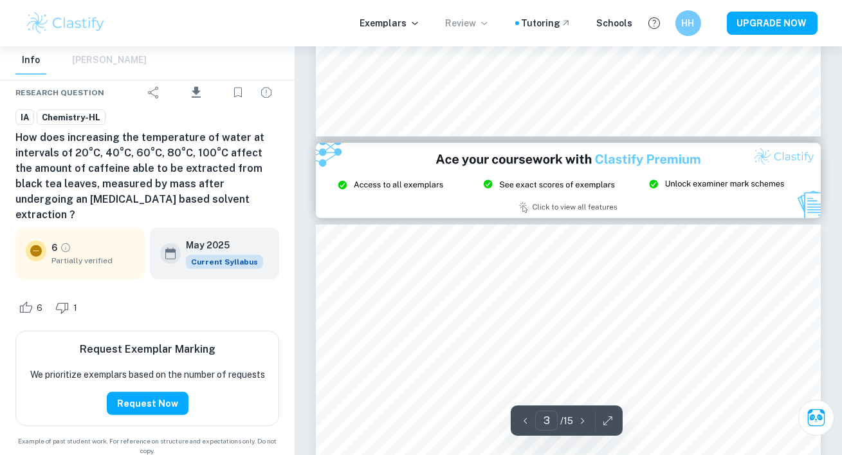
scroll to position [1494, 0]
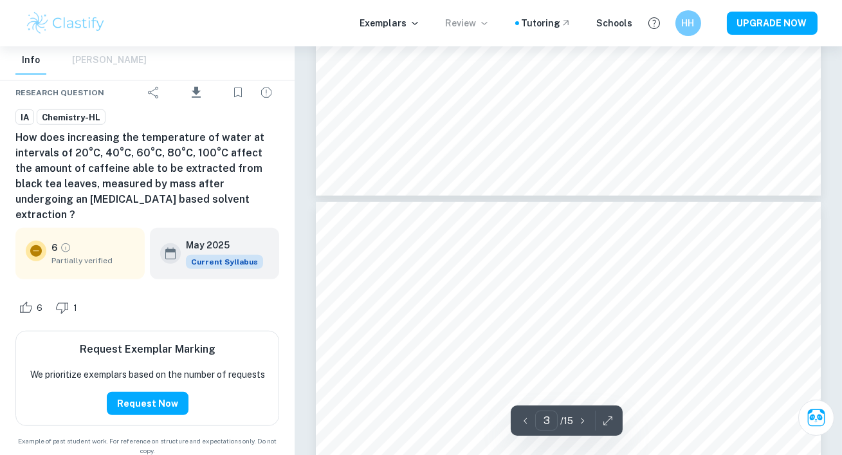
type input "4"
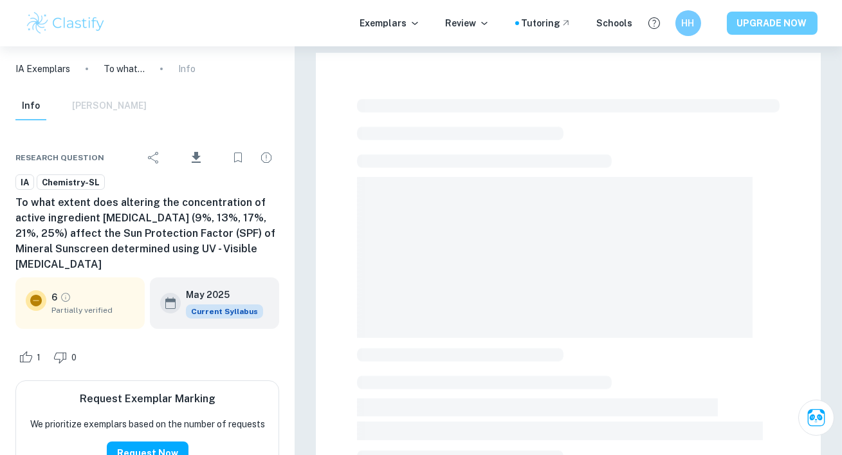
click at [771, 27] on button "UPGRADE NOW" at bounding box center [771, 23] width 91 height 23
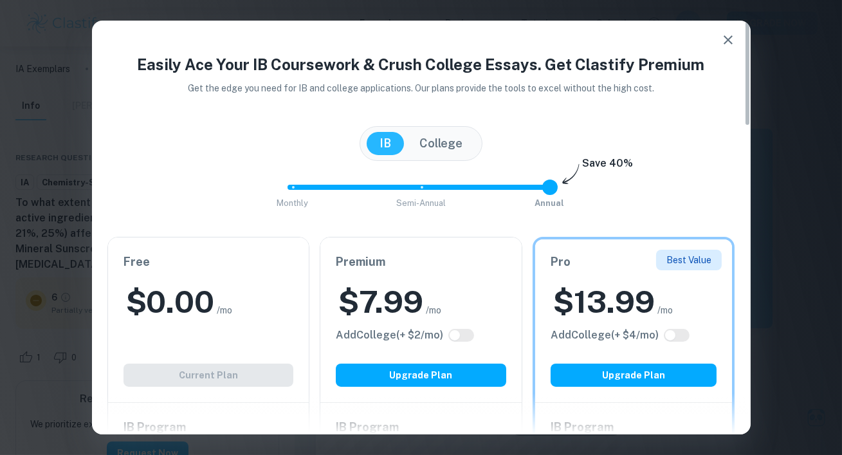
type input "0"
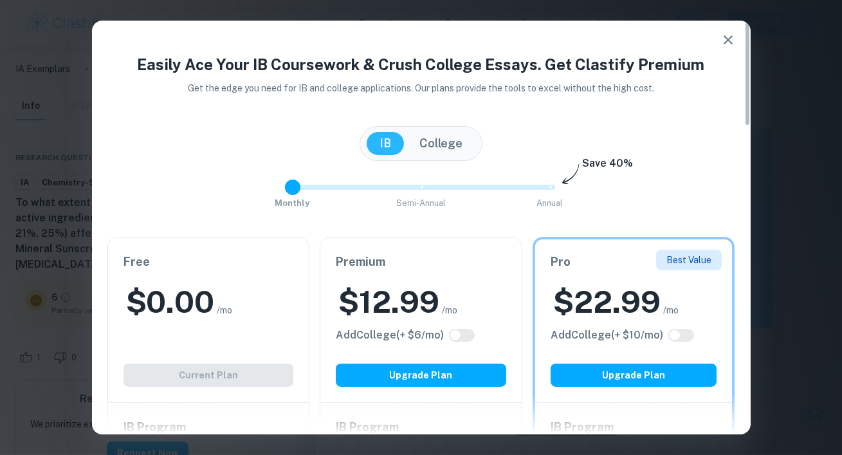
drag, startPoint x: 548, startPoint y: 185, endPoint x: 280, endPoint y: 195, distance: 268.3
click at [280, 195] on div "Monthly Semi-Annual Annual Save 40%" at bounding box center [420, 193] width 627 height 35
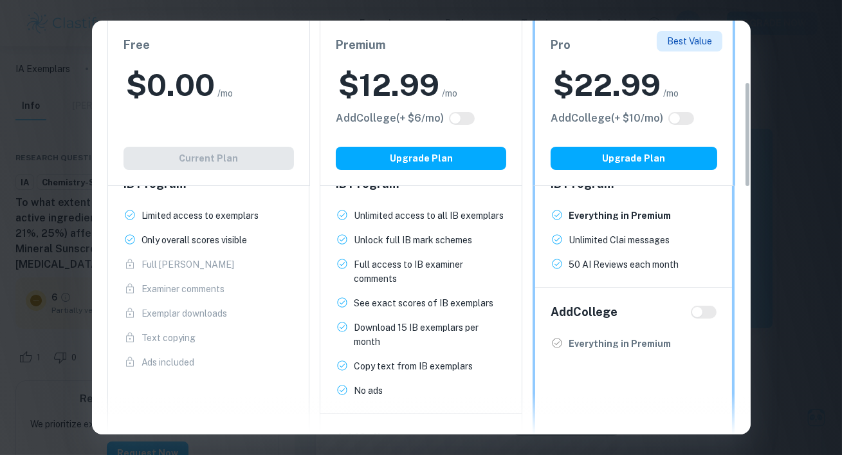
scroll to position [240, 0]
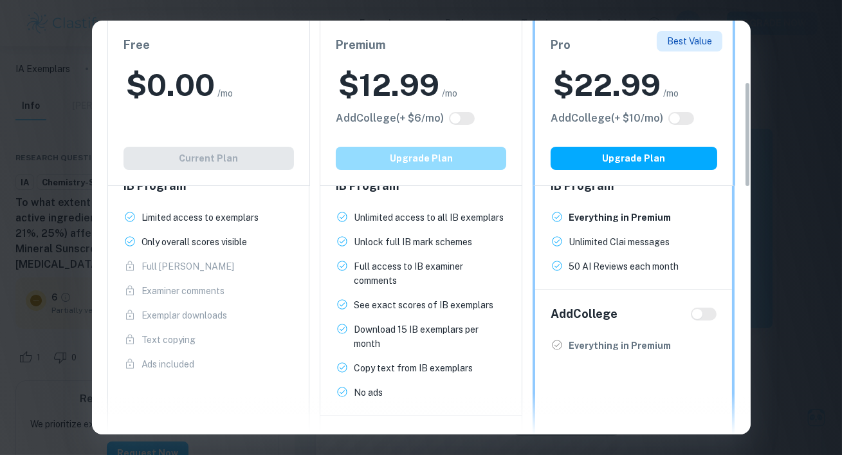
click at [462, 167] on button "Upgrade Plan" at bounding box center [421, 158] width 170 height 23
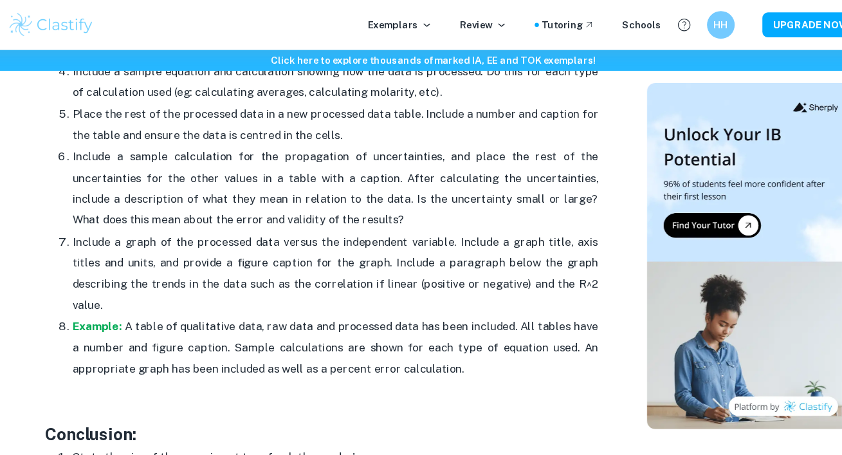
scroll to position [3514, 0]
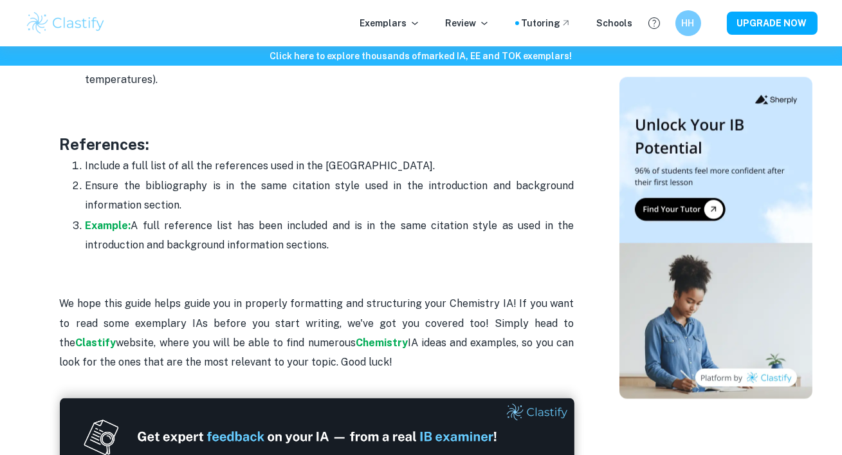
scroll to position [4081, 0]
